Goal: Book appointment/travel/reservation

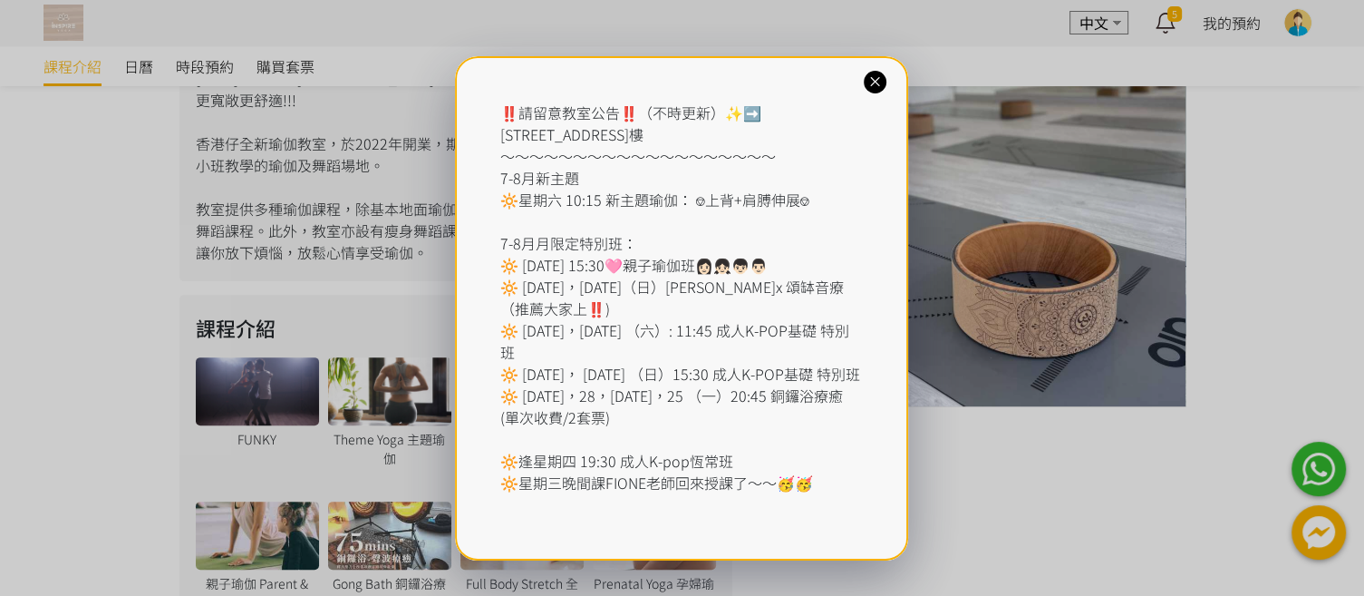
scroll to position [584, 0]
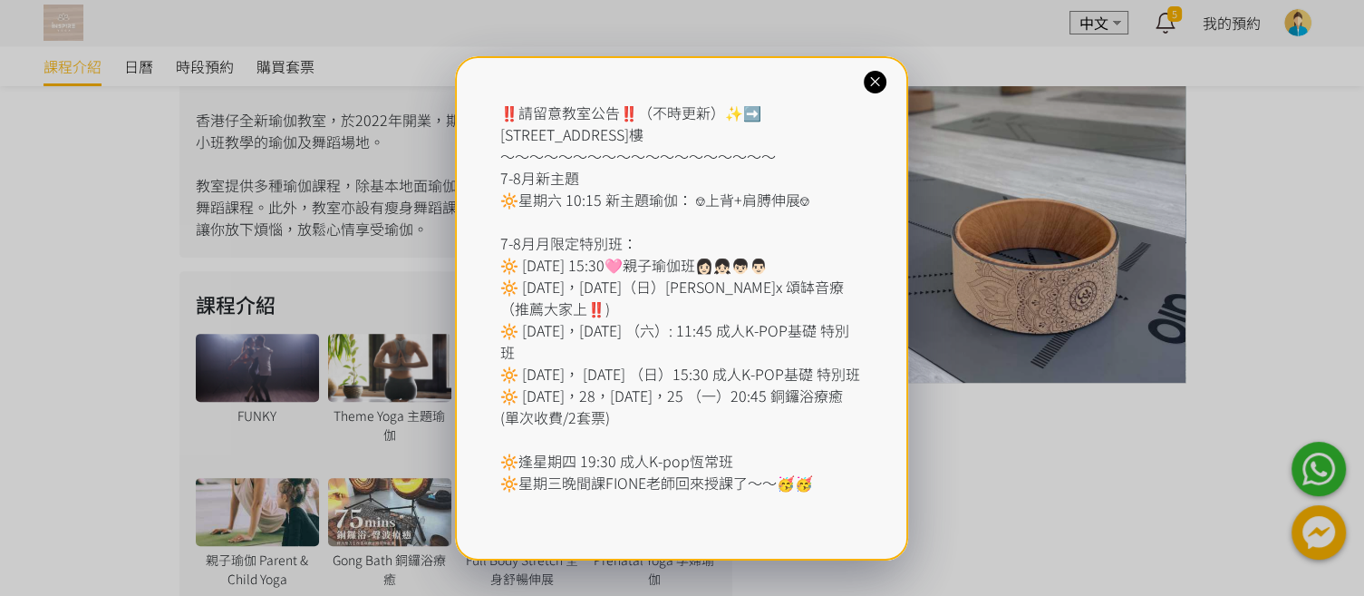
drag, startPoint x: 881, startPoint y: 82, endPoint x: 1034, endPoint y: 119, distance: 157.4
click at [881, 82] on icon at bounding box center [875, 81] width 17 height 17
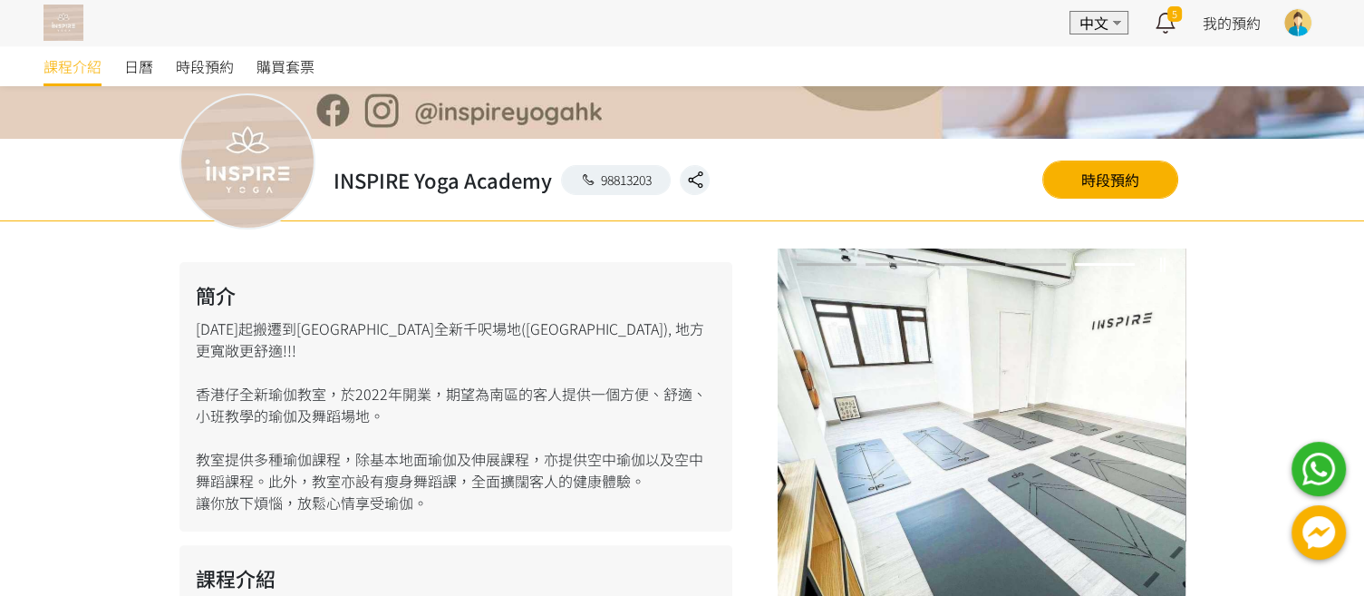
scroll to position [0, 0]
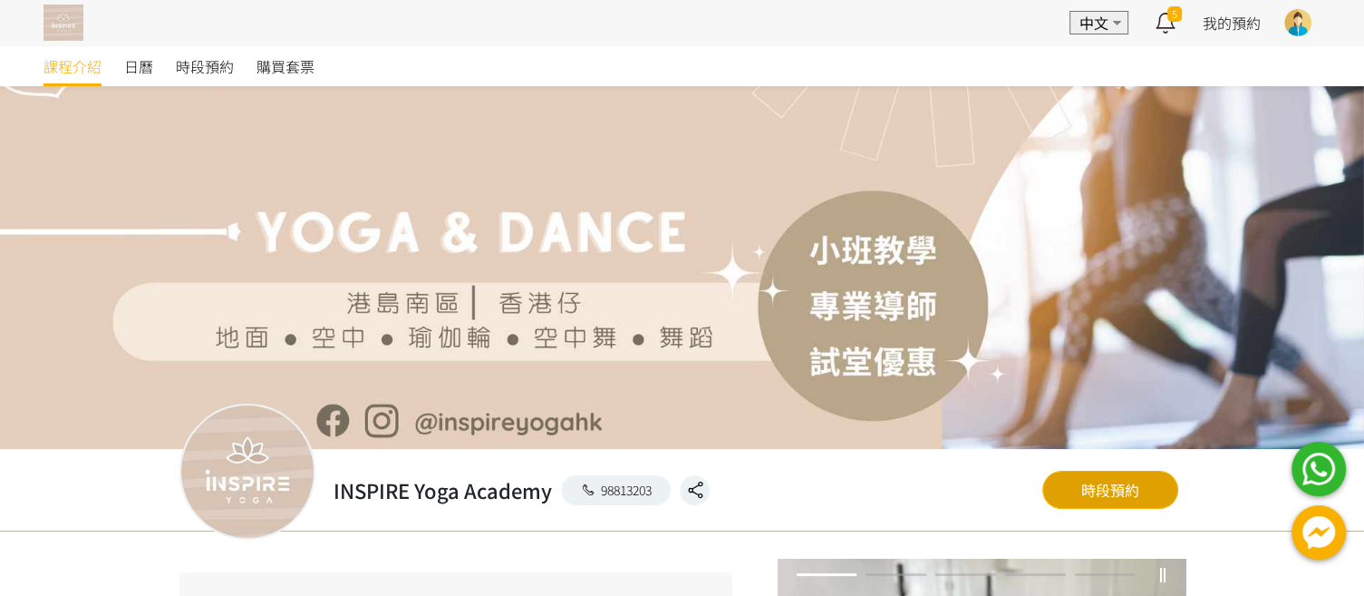
click at [1112, 491] on link "時段預約" at bounding box center [1110, 489] width 136 height 38
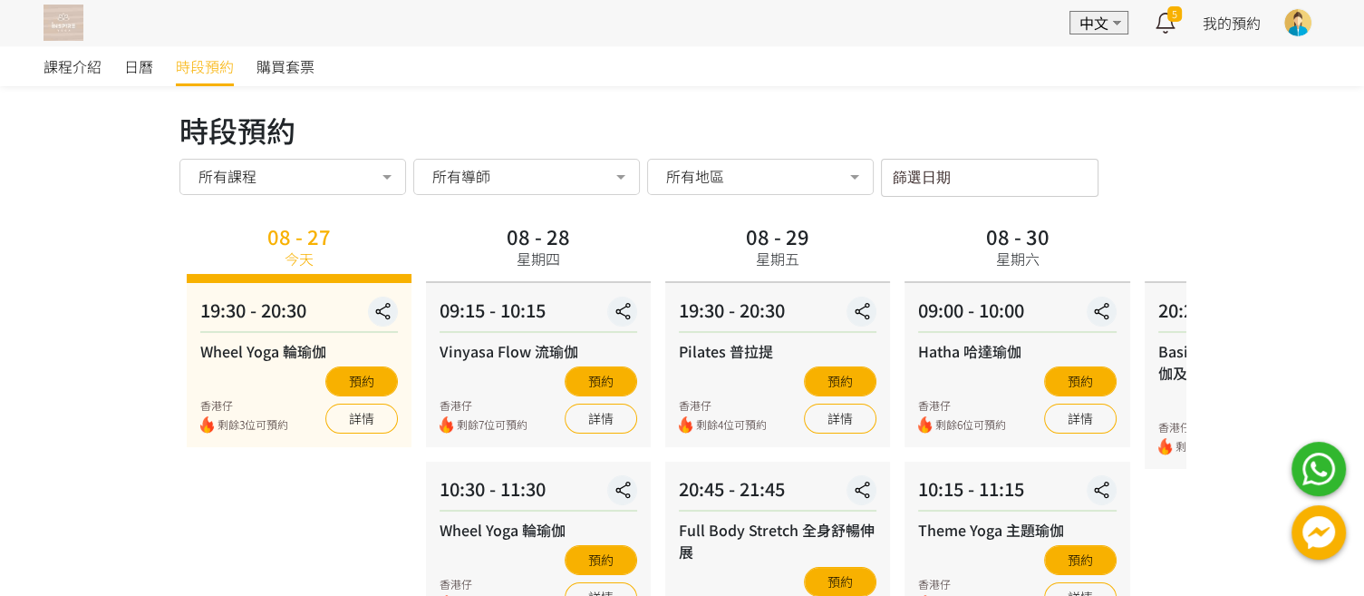
click at [1042, 185] on div "篩選日期 [DATE] Sun Mon Tue Wed Thu Fri Sat 1 2 3 4 5 6 7 8 9 10 11 12 13 14 15 16 …" at bounding box center [990, 178] width 218 height 38
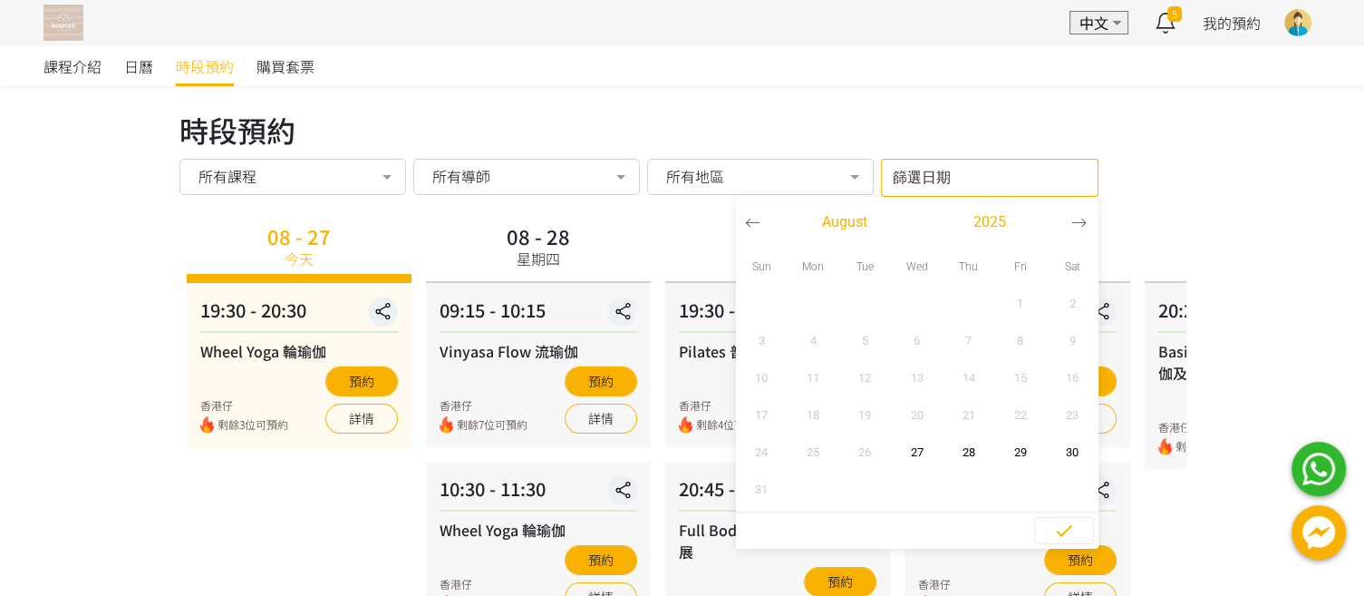
click at [1086, 223] on button "button" at bounding box center [1079, 222] width 34 height 51
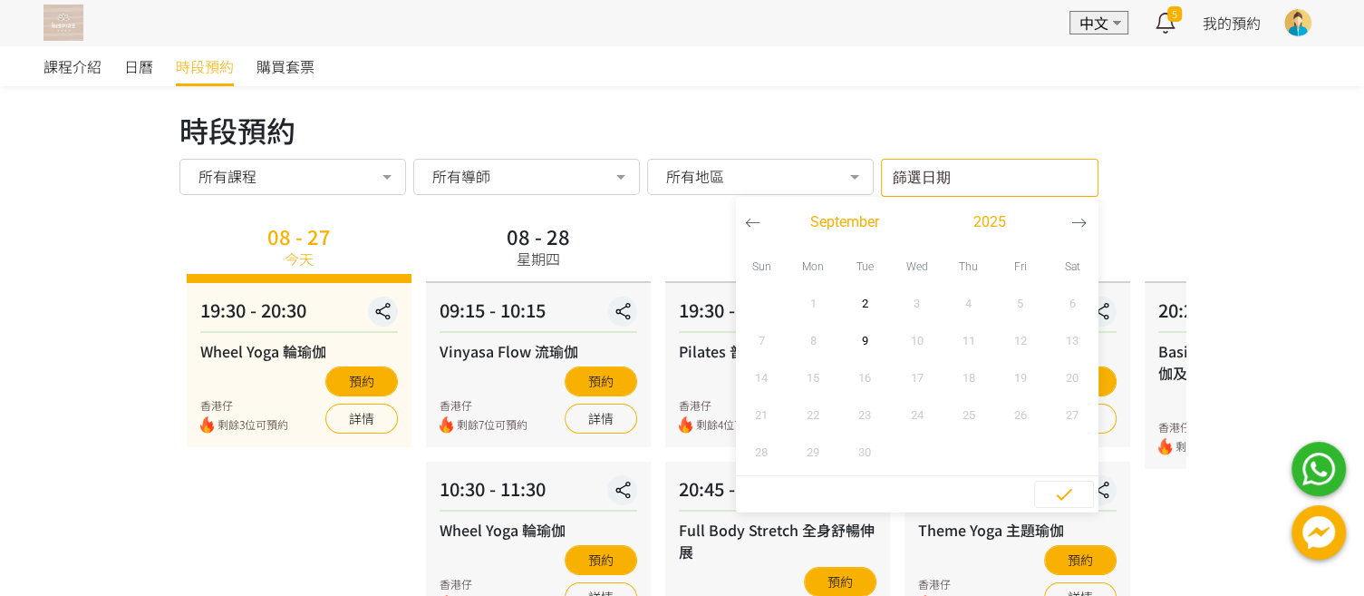
click at [1146, 229] on div "09 - 02 星期二" at bounding box center [1257, 250] width 225 height 64
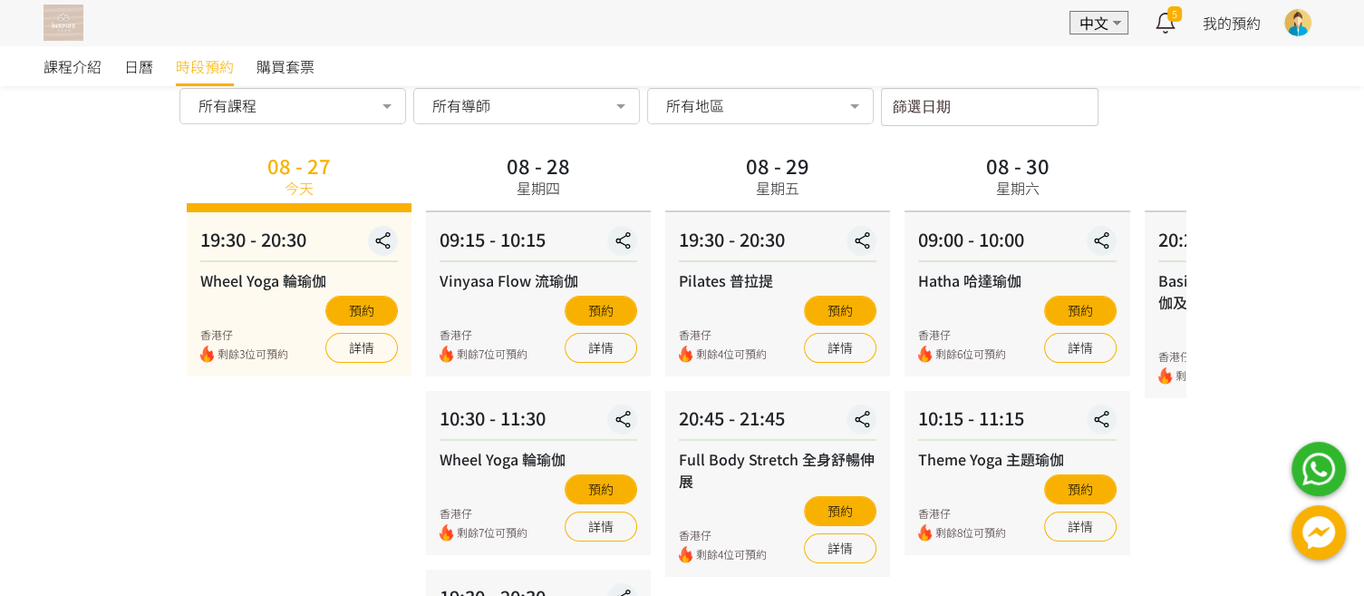
scroll to position [72, 0]
click at [956, 107] on input "篩選日期" at bounding box center [990, 106] width 218 height 38
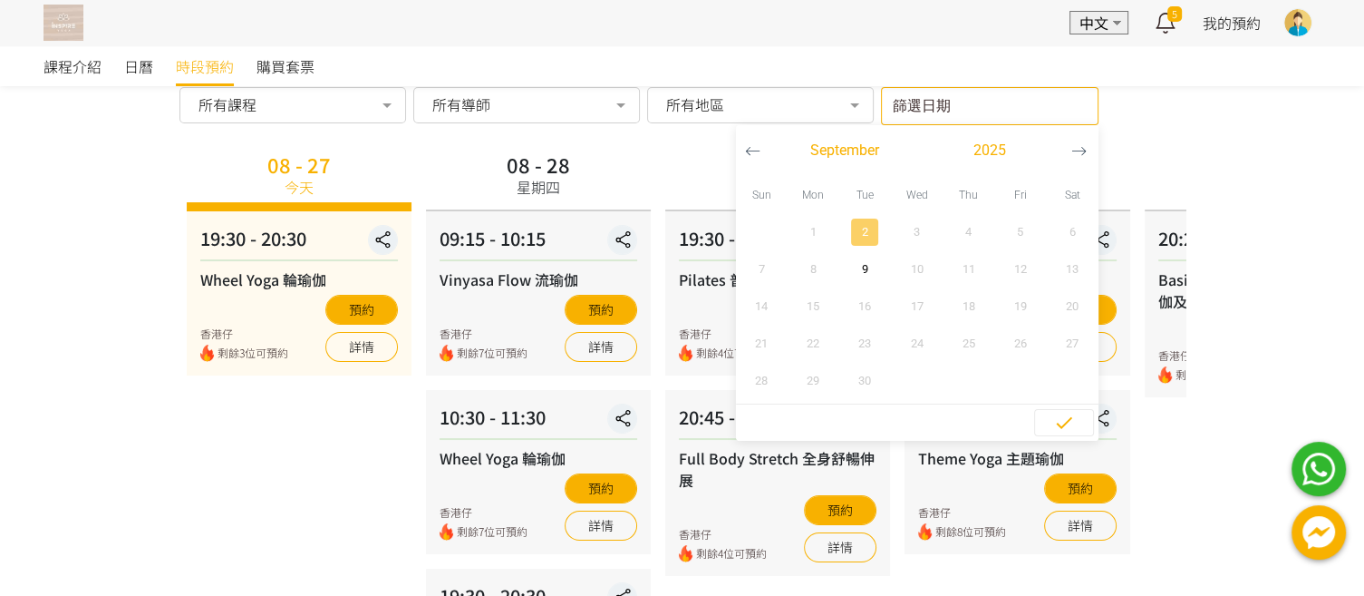
click at [867, 230] on span "2" at bounding box center [865, 232] width 41 height 18
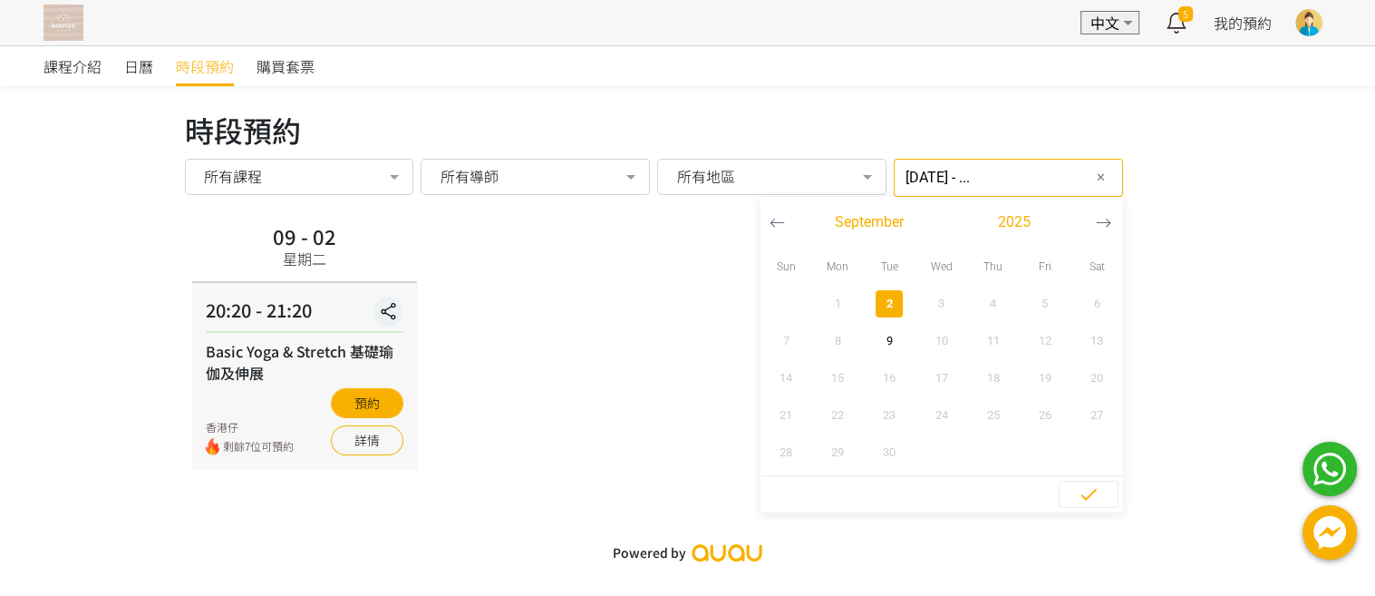
drag, startPoint x: 872, startPoint y: 341, endPoint x: 815, endPoint y: 374, distance: 66.2
click at [872, 341] on span "9" at bounding box center [889, 341] width 41 height 18
type input "2025-09-02 - 2025-09-09"
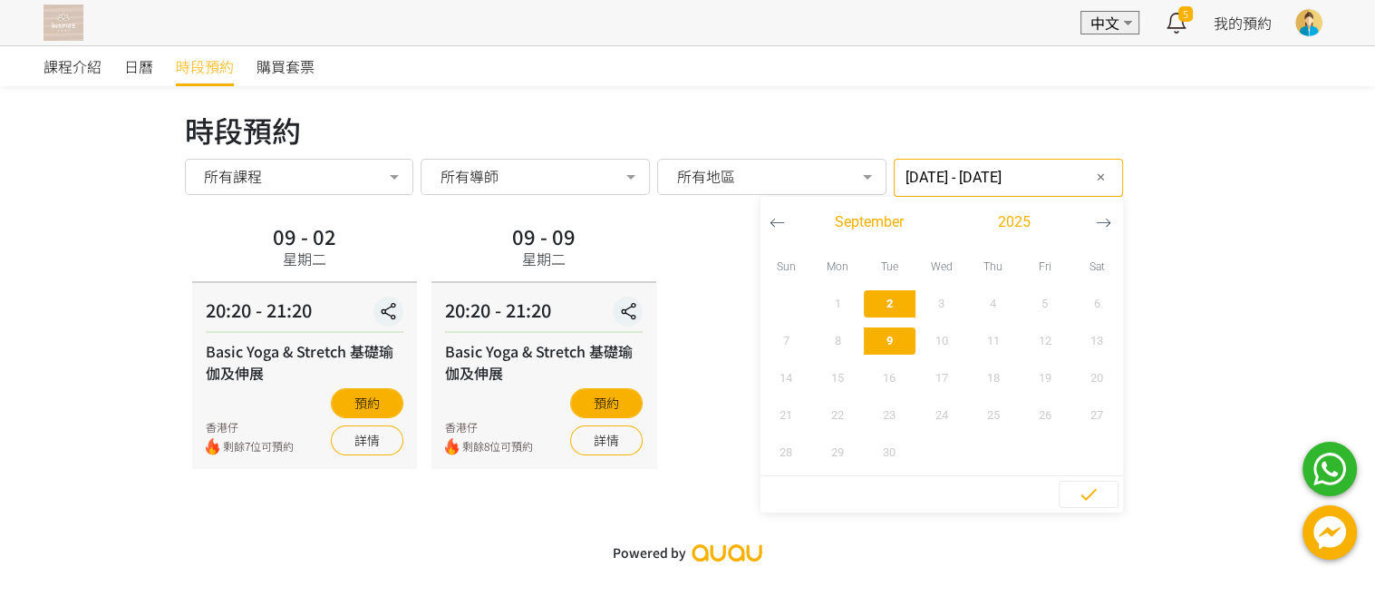
click at [61, 26] on img at bounding box center [64, 23] width 40 height 36
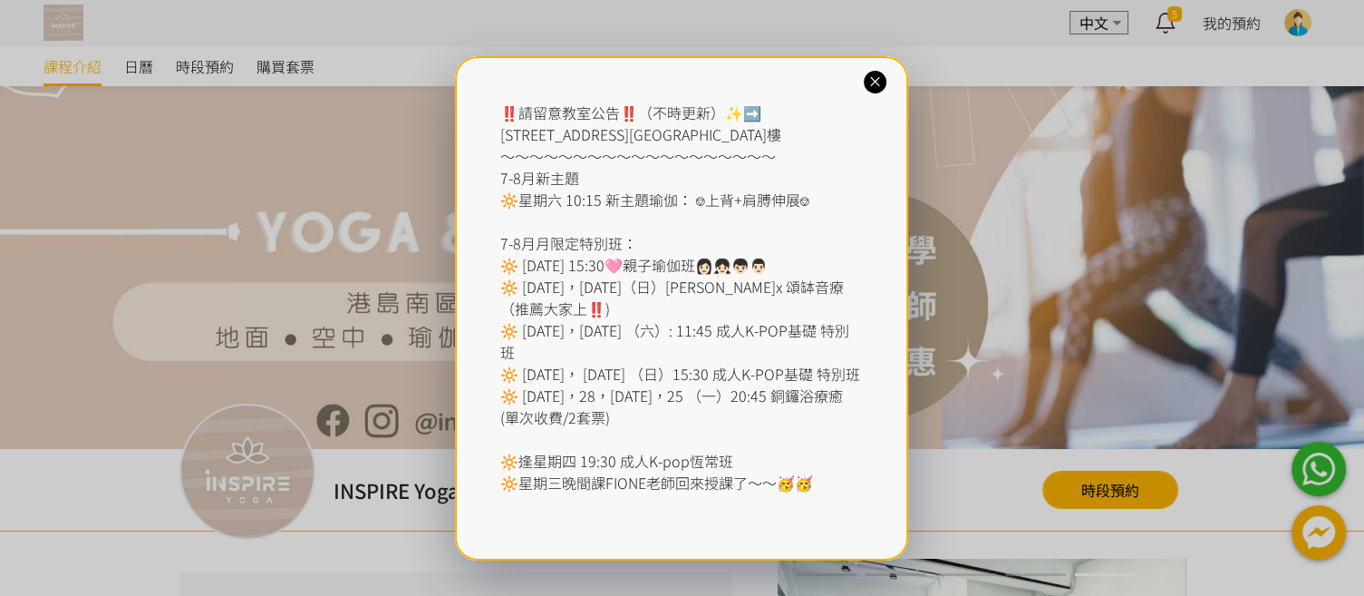
click at [874, 84] on icon at bounding box center [875, 81] width 17 height 17
